Goal: Transaction & Acquisition: Purchase product/service

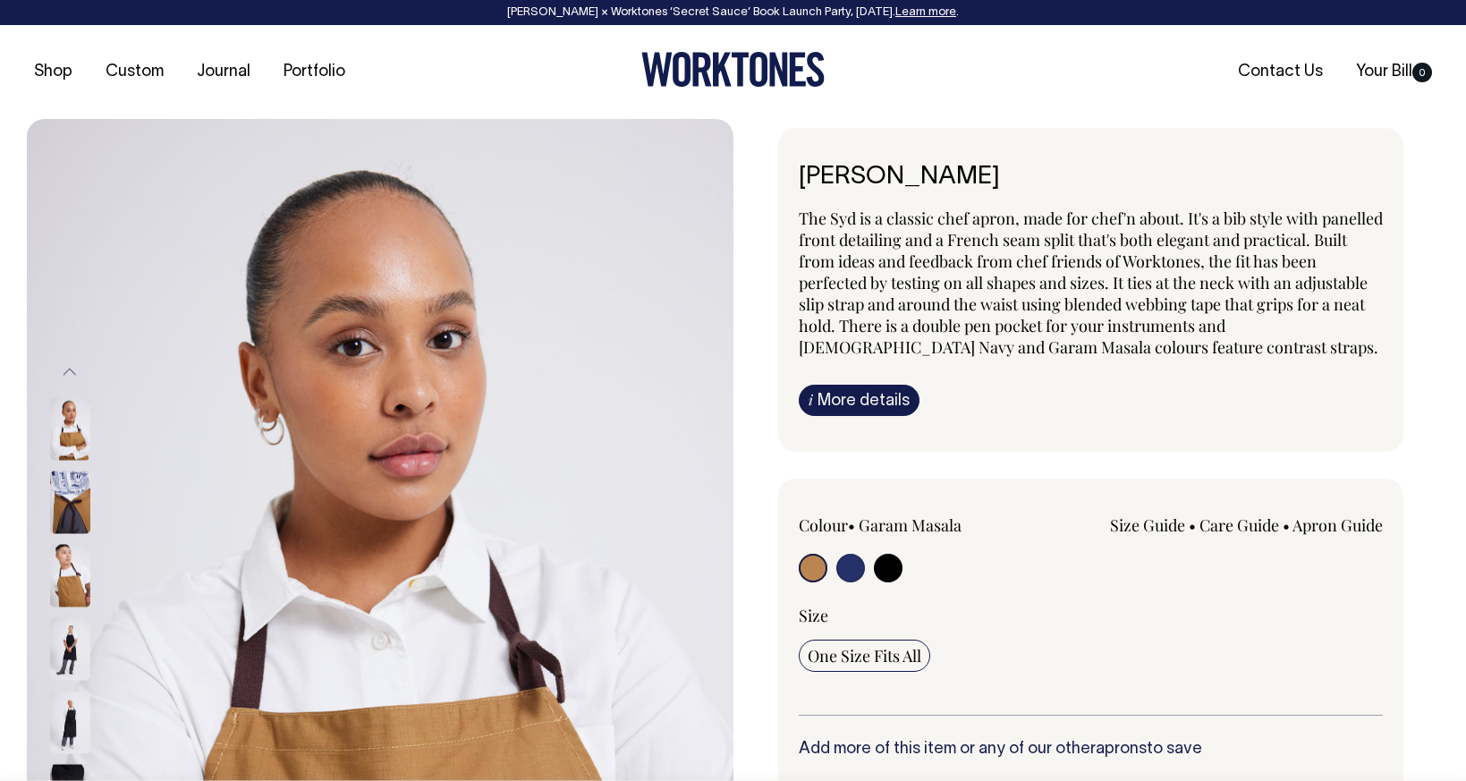
click at [78, 517] on img at bounding box center [70, 502] width 40 height 63
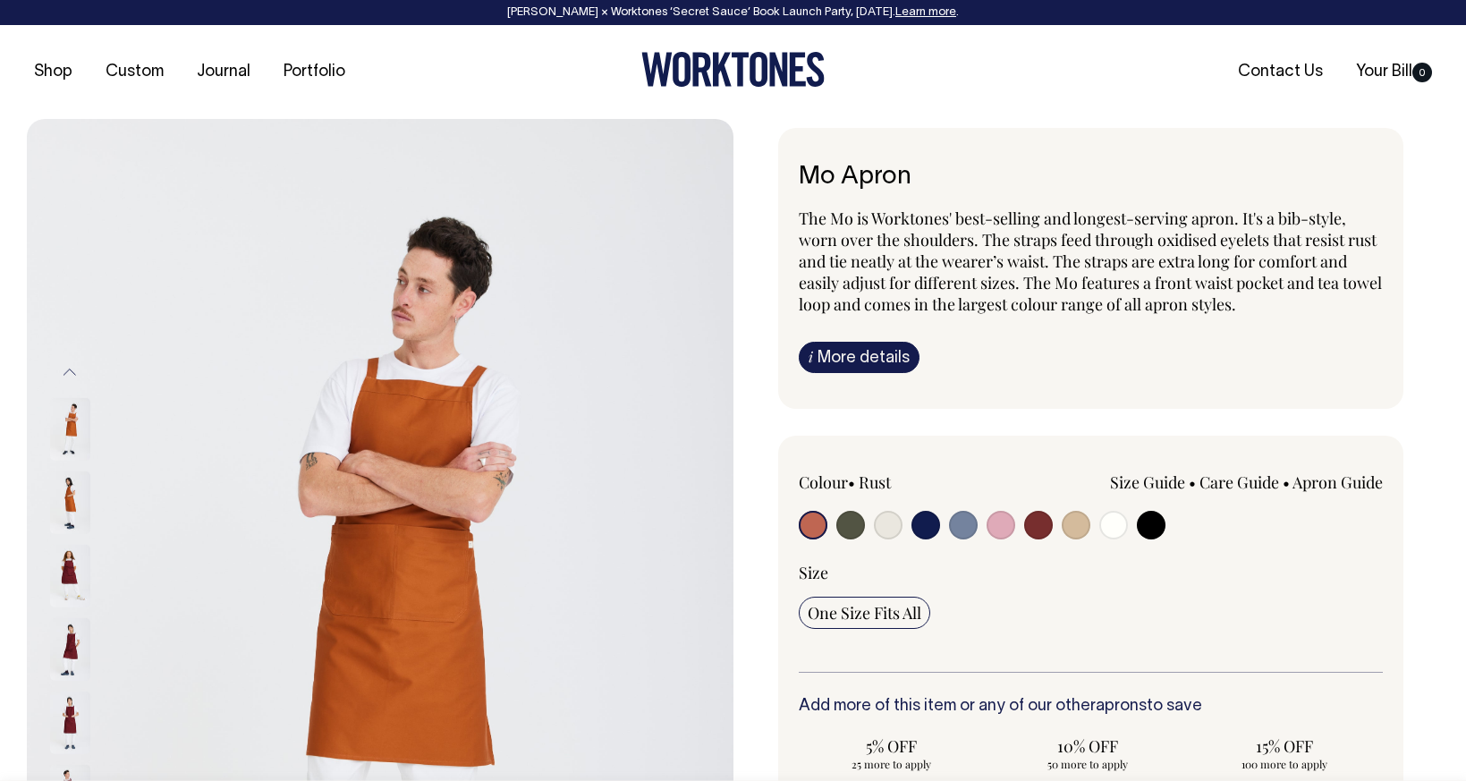
click at [1071, 523] on input "radio" at bounding box center [1076, 525] width 29 height 29
radio input "true"
select select "Khaki"
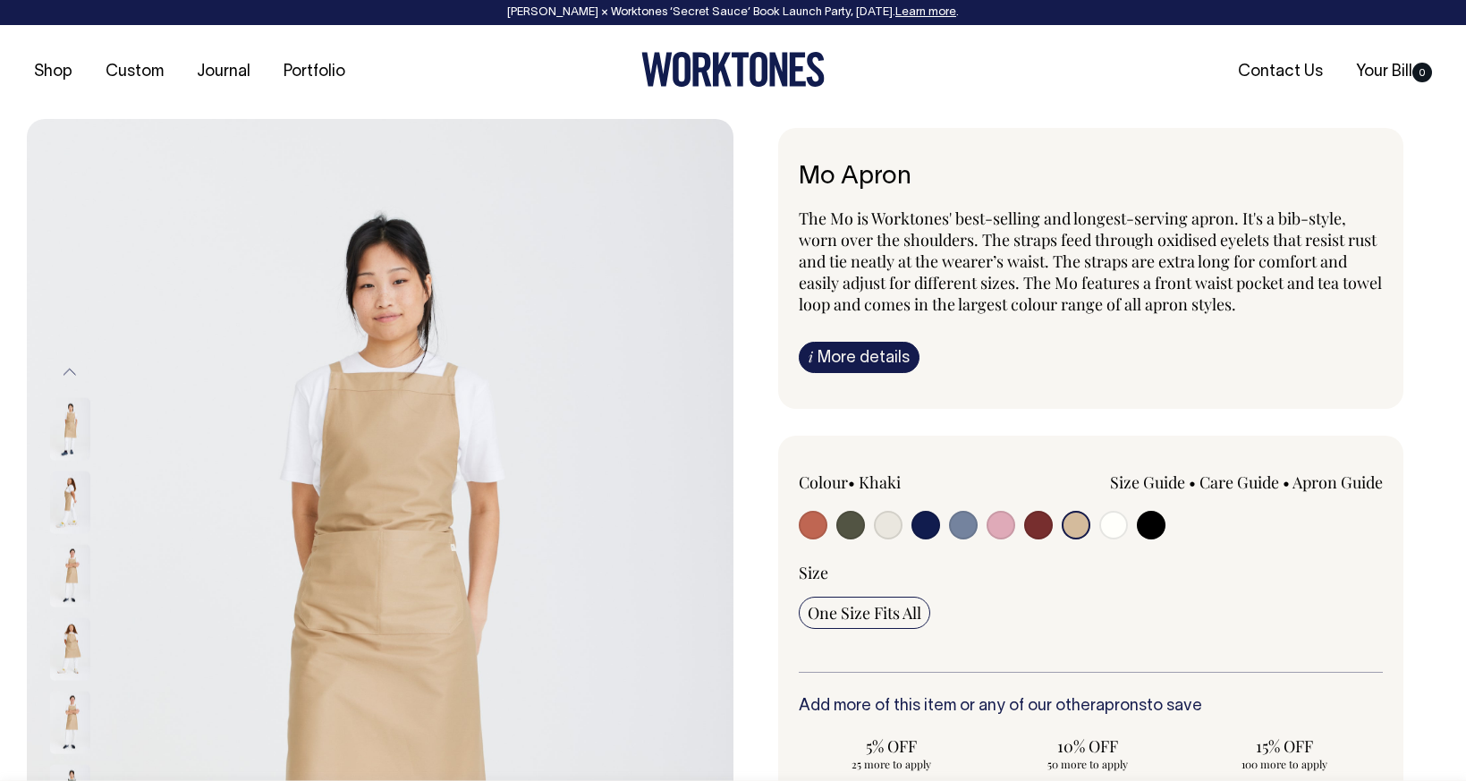
click at [809, 531] on input "radio" at bounding box center [813, 525] width 29 height 29
radio input "true"
select select "Rust"
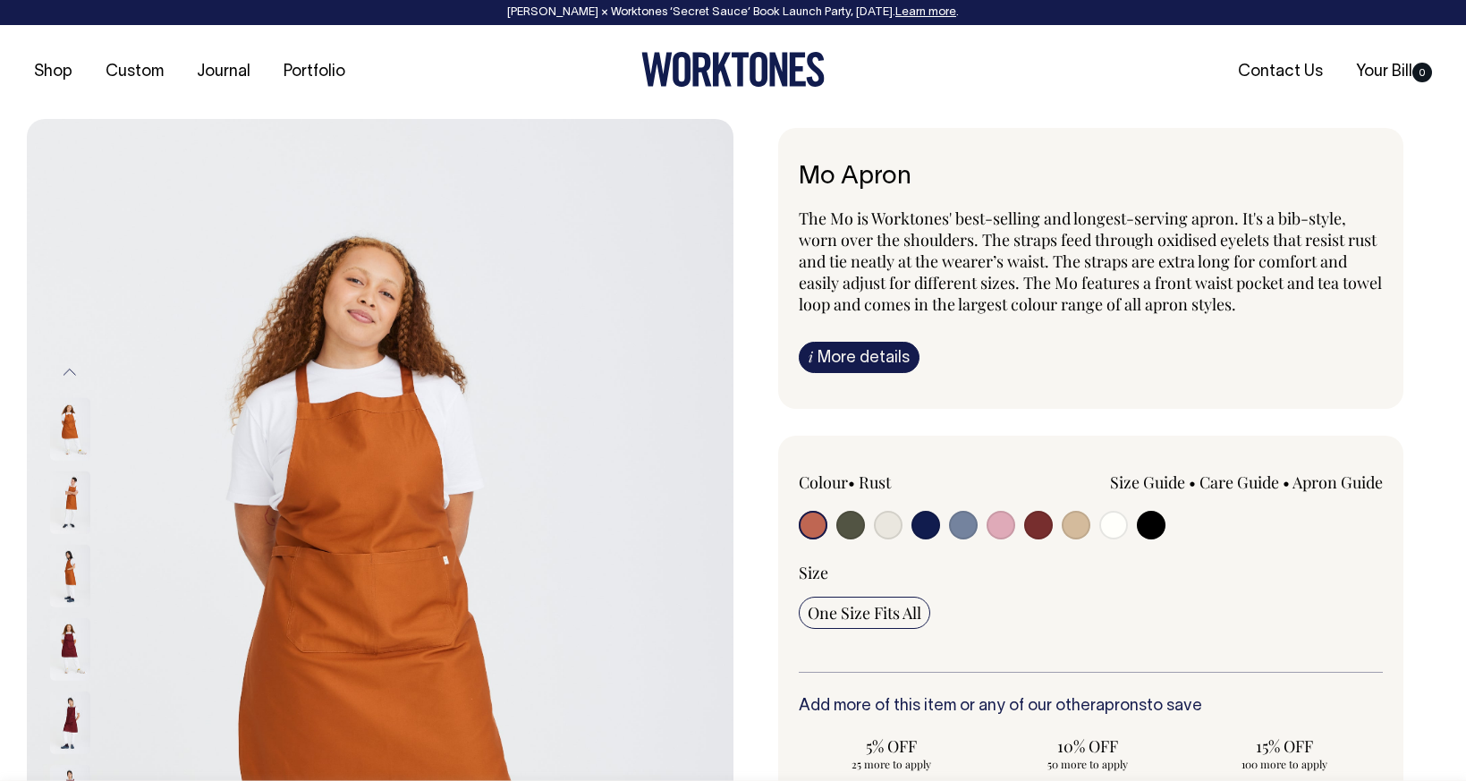
click at [75, 497] on img at bounding box center [70, 501] width 40 height 63
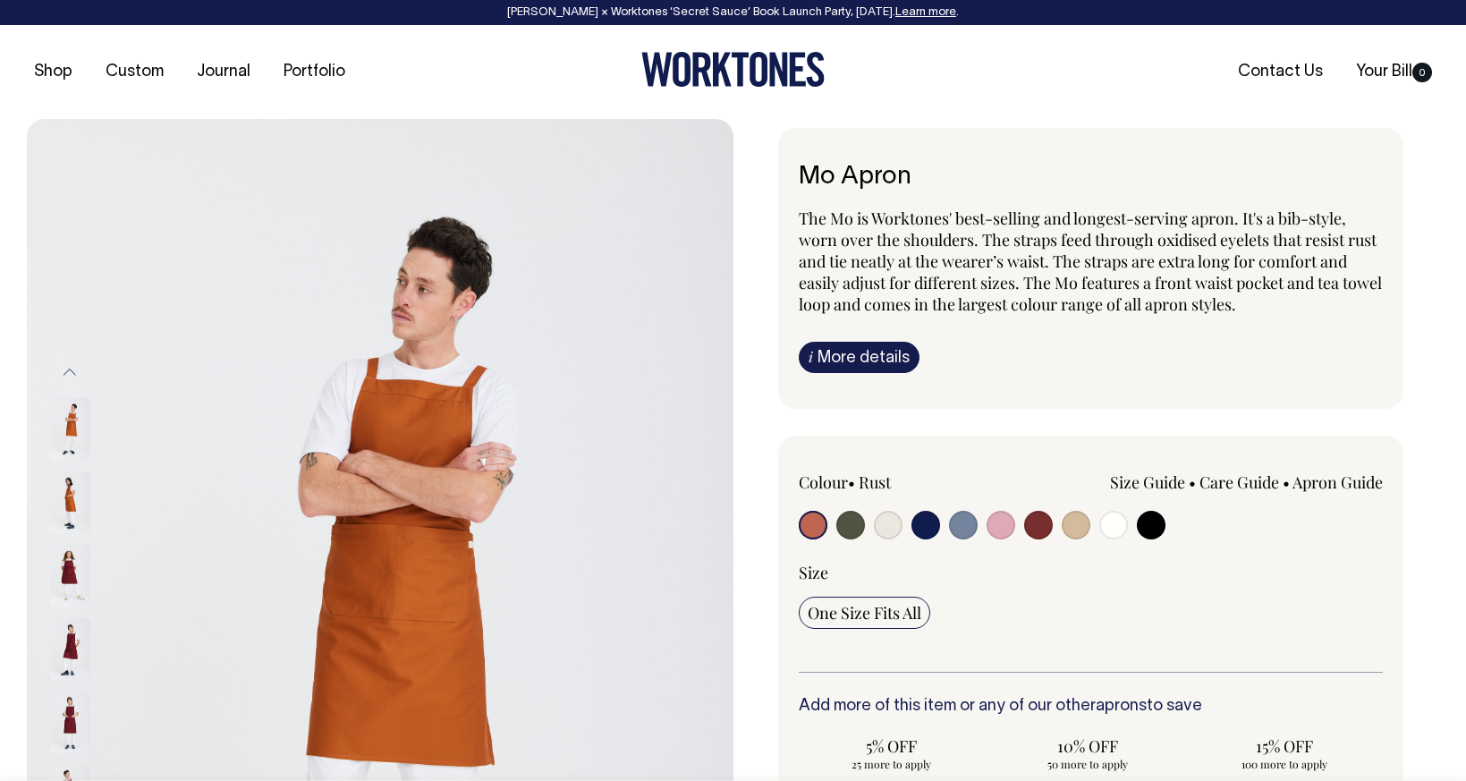
click at [71, 649] on div at bounding box center [93, 648] width 89 height 73
